Goal: Task Accomplishment & Management: Manage account settings

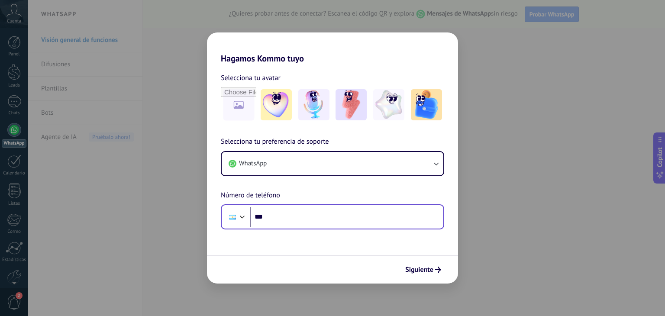
click at [293, 227] on div "Phone ***" at bounding box center [332, 216] width 223 height 25
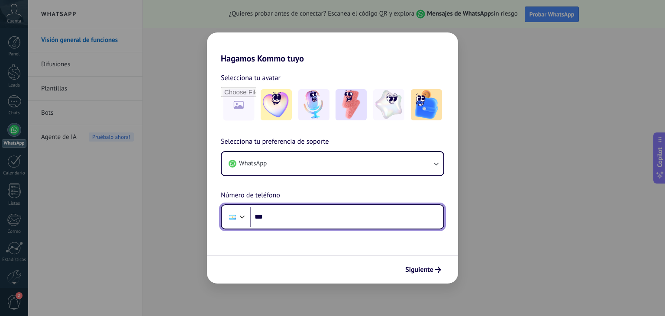
click at [294, 217] on input "***" at bounding box center [346, 217] width 193 height 20
drag, startPoint x: 312, startPoint y: 220, endPoint x: 307, endPoint y: 221, distance: 5.4
click at [312, 220] on input "***" at bounding box center [346, 217] width 193 height 20
type input "**********"
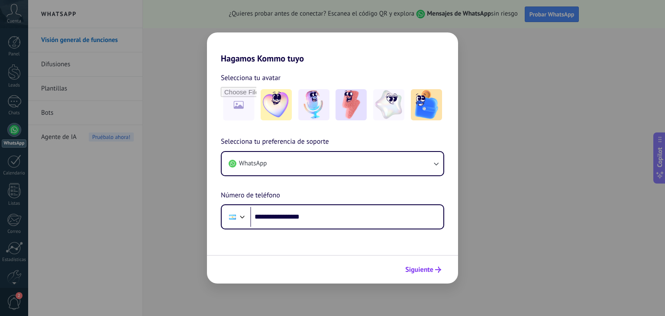
click at [437, 270] on icon "submit" at bounding box center [438, 270] width 6 height 6
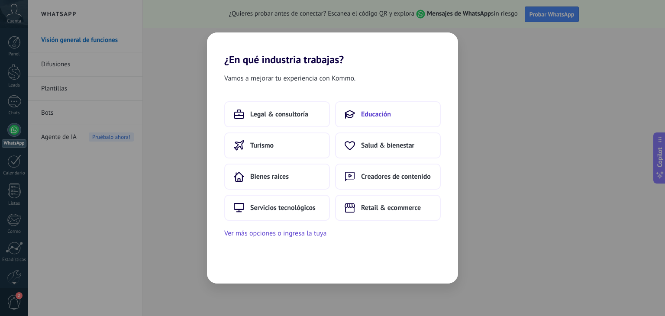
click at [384, 114] on span "Educación" at bounding box center [376, 114] width 30 height 9
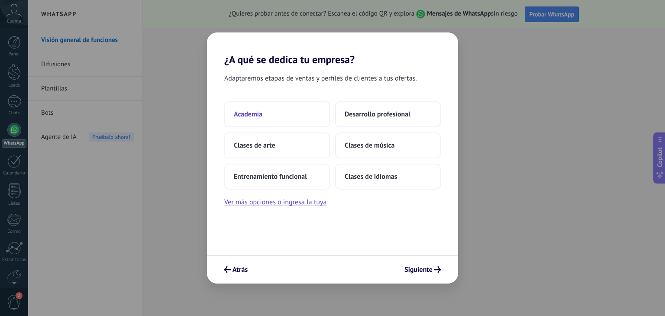
click at [267, 108] on button "Academia" at bounding box center [277, 114] width 106 height 26
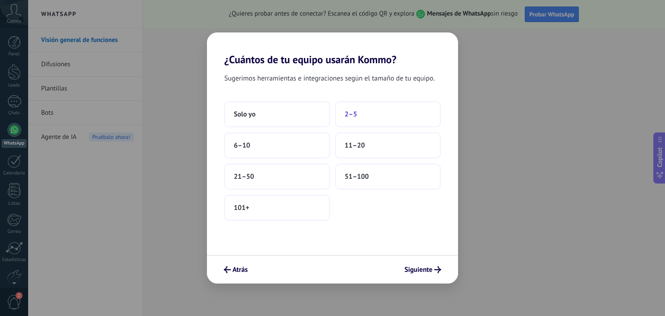
click at [373, 108] on button "2–5" at bounding box center [388, 114] width 106 height 26
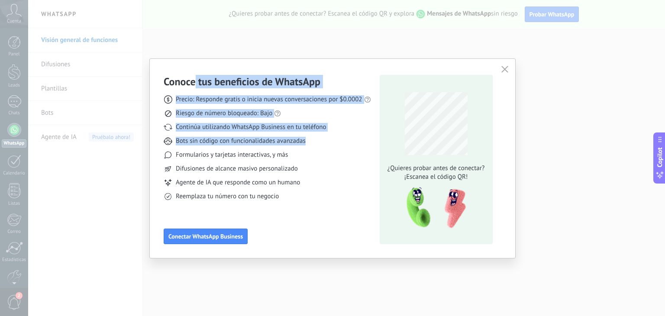
drag, startPoint x: 196, startPoint y: 84, endPoint x: 348, endPoint y: 137, distance: 160.9
click at [348, 137] on div "Conoce tus beneficios de WhatsApp Precio: Responde gratis o inicia nuevas conve…" at bounding box center [267, 138] width 207 height 126
click at [226, 237] on span "Conectar WhatsApp Business" at bounding box center [205, 236] width 74 height 6
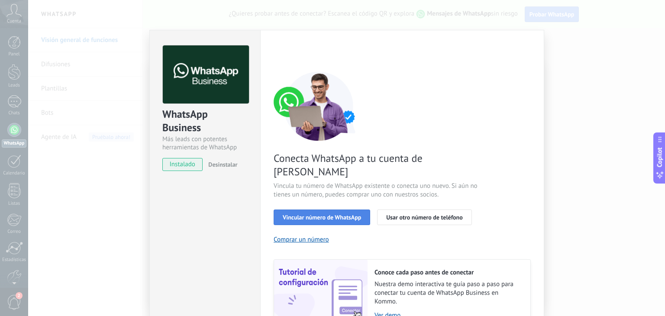
click at [359, 214] on span "Vincular número de WhatsApp" at bounding box center [322, 217] width 78 height 6
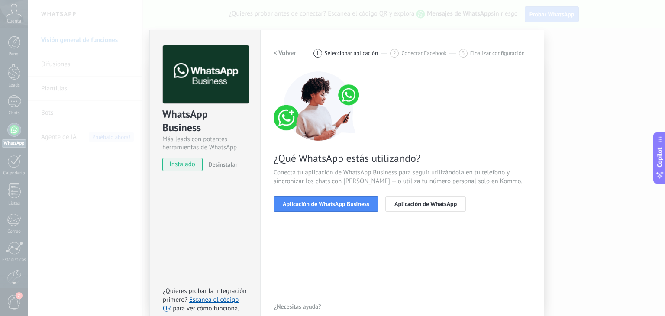
drag, startPoint x: 399, startPoint y: 205, endPoint x: 395, endPoint y: 227, distance: 22.2
click at [395, 227] on div "< Volver 1 Seleccionar aplicación 2 Conectar Facebook 3 Finalizar configuración…" at bounding box center [402, 179] width 257 height 268
click at [353, 207] on button "Aplicación de WhatsApp Business" at bounding box center [326, 204] width 105 height 16
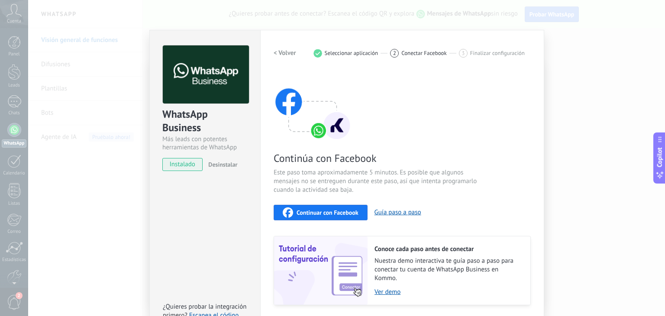
click at [330, 210] on span "Continuar con Facebook" at bounding box center [328, 213] width 62 height 6
click at [460, 104] on div "Continúa con Facebook Este paso toma aproximadamente 5 minutos. Es posible que …" at bounding box center [402, 188] width 257 height 234
click at [291, 55] on h2 "< Volver" at bounding box center [285, 53] width 23 height 8
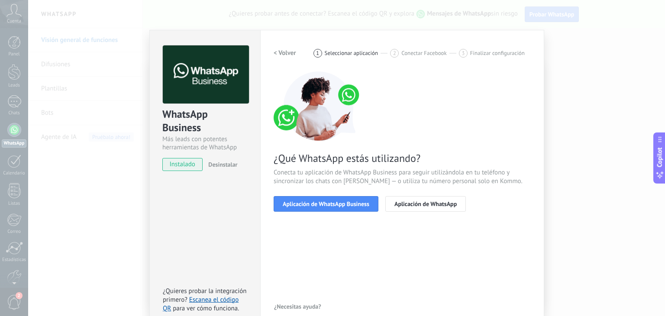
click at [291, 55] on h2 "< Volver" at bounding box center [285, 53] width 23 height 8
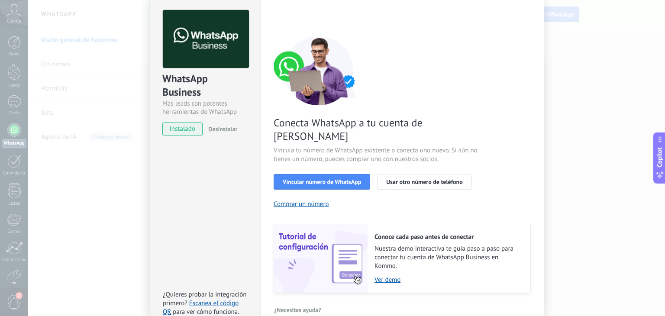
scroll to position [37, 0]
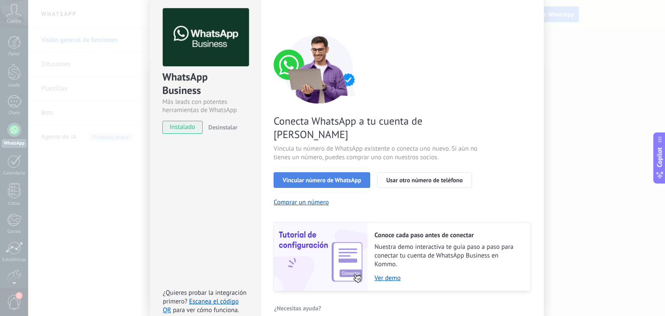
click at [326, 177] on span "Vincular número de WhatsApp" at bounding box center [322, 180] width 78 height 6
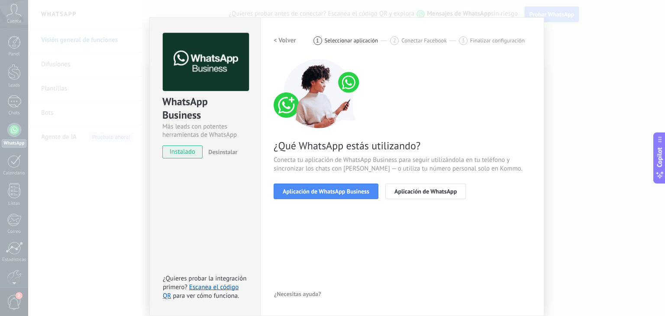
scroll to position [12, 0]
drag, startPoint x: 345, startPoint y: 194, endPoint x: 376, endPoint y: 224, distance: 43.2
click at [376, 224] on div "< Volver 1 Seleccionar aplicación 2 Conectar Facebook 3 Finalizar configuración…" at bounding box center [402, 167] width 257 height 268
click at [379, 222] on div "< Volver 1 Seleccionar aplicación 2 Conectar Facebook 3 Finalizar configuración…" at bounding box center [402, 167] width 257 height 268
click at [566, 130] on div "WhatsApp Business Más leads con potentes herramientas de WhatsApp instalado Des…" at bounding box center [346, 158] width 637 height 316
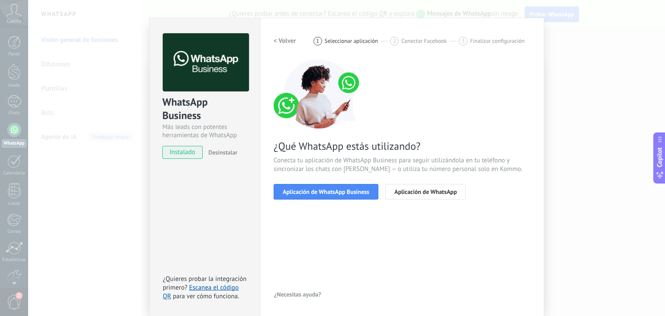
scroll to position [0, 0]
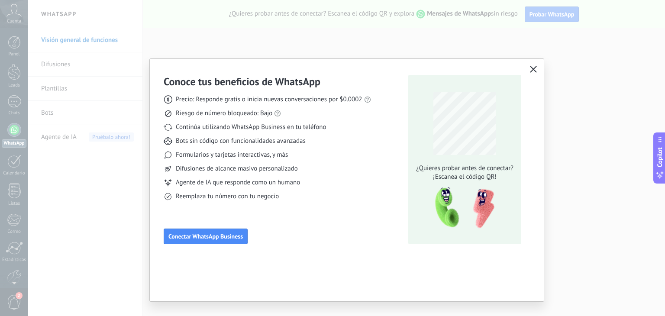
click at [585, 125] on div "Conoce tus beneficios de WhatsApp Precio: Responde gratis o inicia nuevas conve…" at bounding box center [332, 158] width 665 height 316
click at [534, 71] on icon "button" at bounding box center [533, 69] width 7 height 7
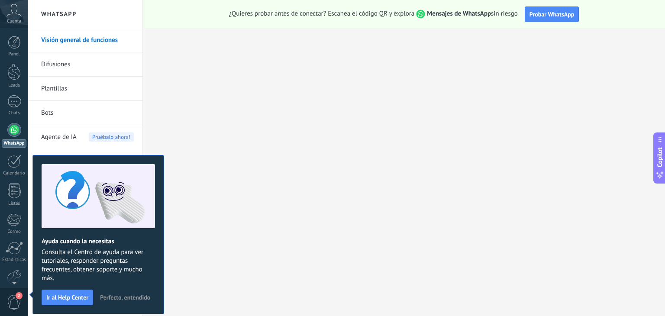
click at [10, 13] on icon at bounding box center [13, 10] width 15 height 13
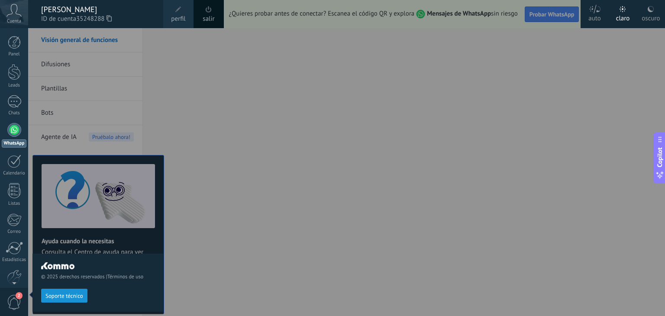
click at [71, 13] on div "[PERSON_NAME]" at bounding box center [97, 10] width 113 height 10
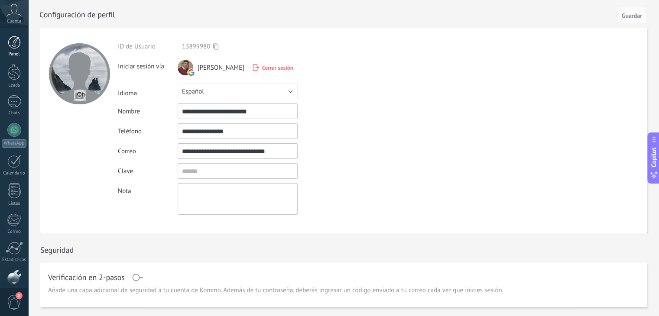
click at [11, 44] on div at bounding box center [14, 42] width 13 height 13
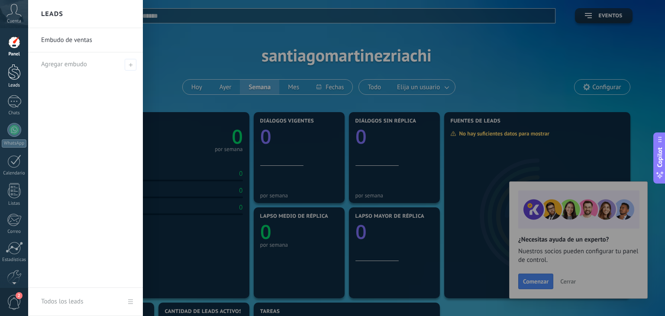
click at [13, 69] on div at bounding box center [14, 72] width 13 height 16
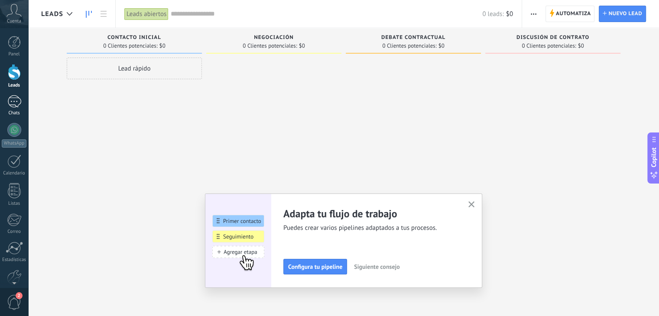
click at [18, 103] on div at bounding box center [14, 101] width 14 height 13
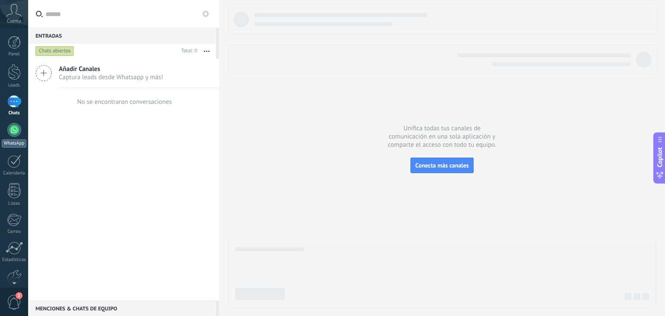
click at [16, 134] on div at bounding box center [14, 130] width 14 height 14
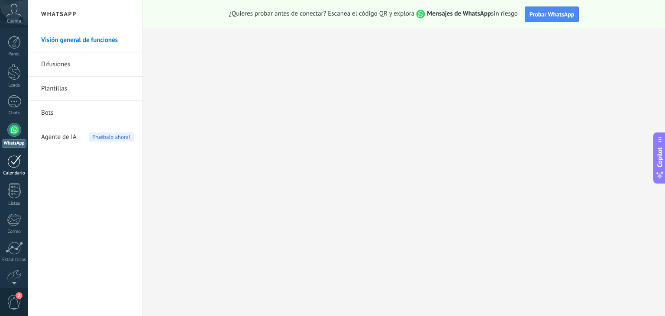
click at [15, 163] on div at bounding box center [14, 161] width 14 height 13
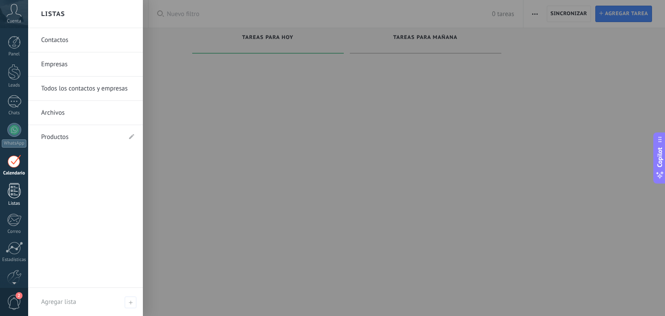
click at [13, 184] on div at bounding box center [14, 190] width 13 height 15
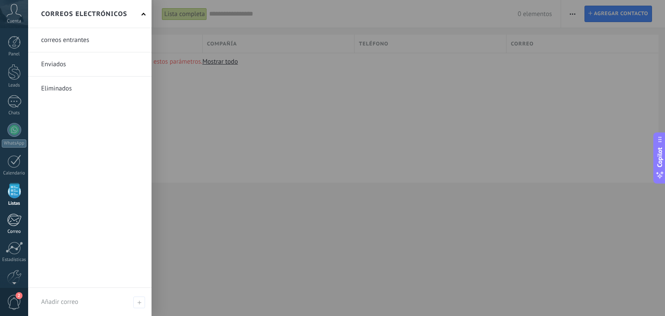
click at [7, 221] on div at bounding box center [14, 220] width 14 height 13
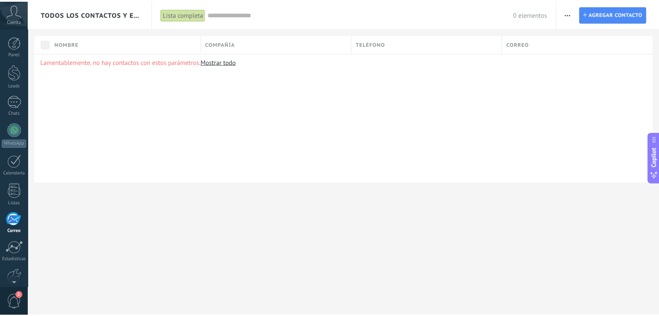
scroll to position [44, 0]
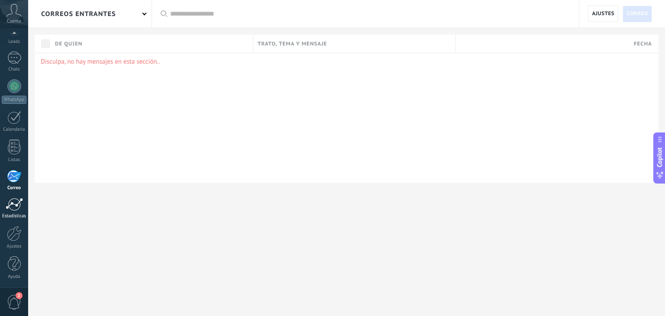
click at [6, 205] on div at bounding box center [14, 204] width 17 height 13
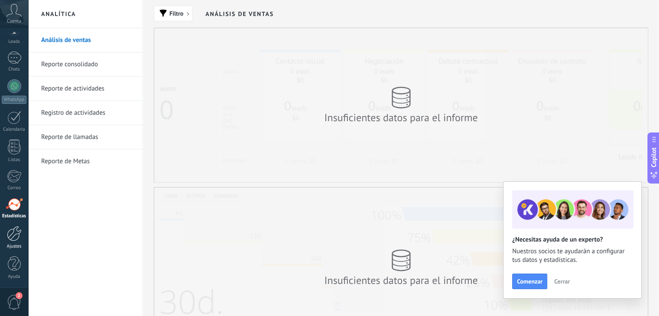
click at [10, 233] on div at bounding box center [14, 233] width 15 height 15
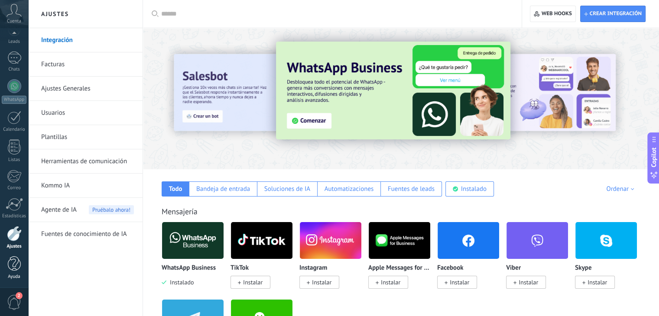
click at [12, 262] on div at bounding box center [14, 263] width 13 height 15
